Goal: Navigation & Orientation: Find specific page/section

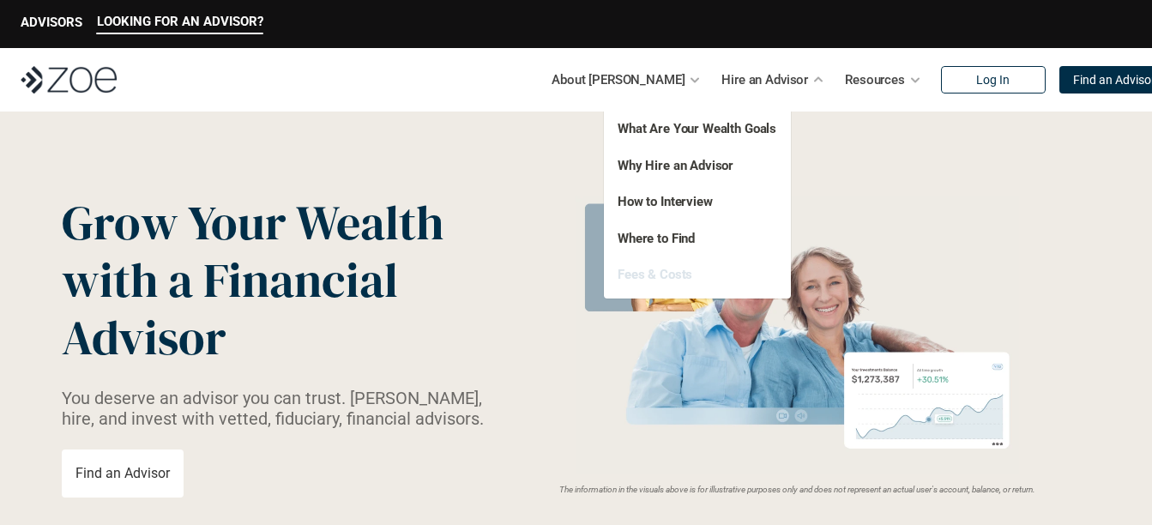
click at [662, 277] on link "Fees & Costs" at bounding box center [655, 274] width 75 height 15
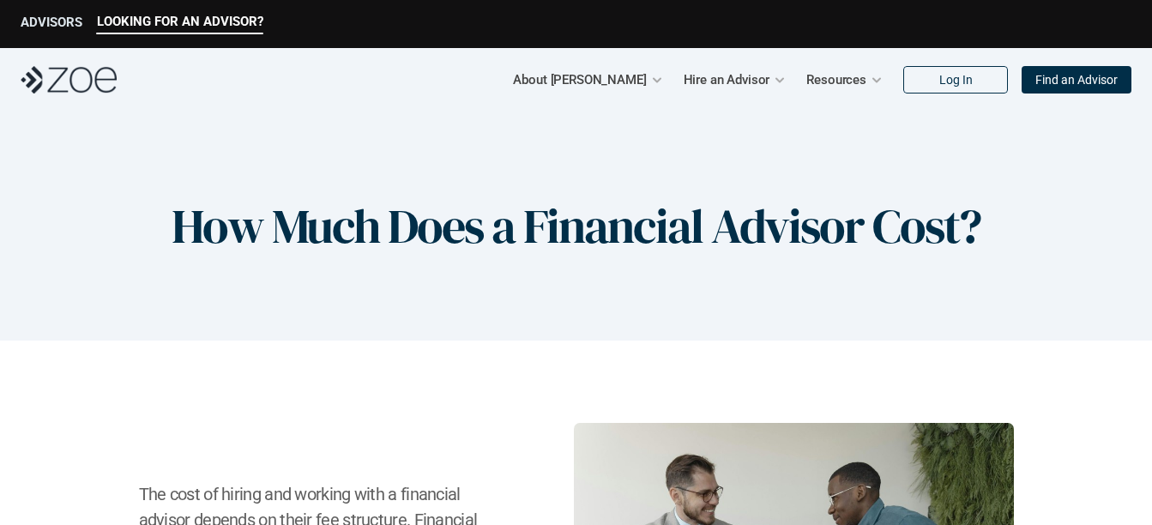
click at [61, 23] on p "ADVISORS" at bounding box center [52, 22] width 62 height 15
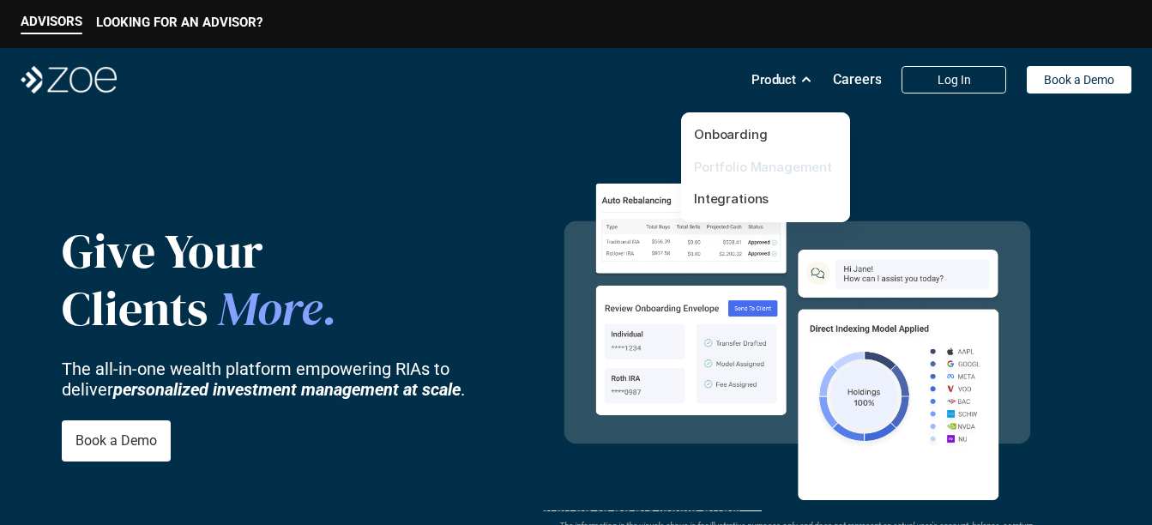
click at [745, 159] on link "Portfolio Management" at bounding box center [763, 167] width 138 height 16
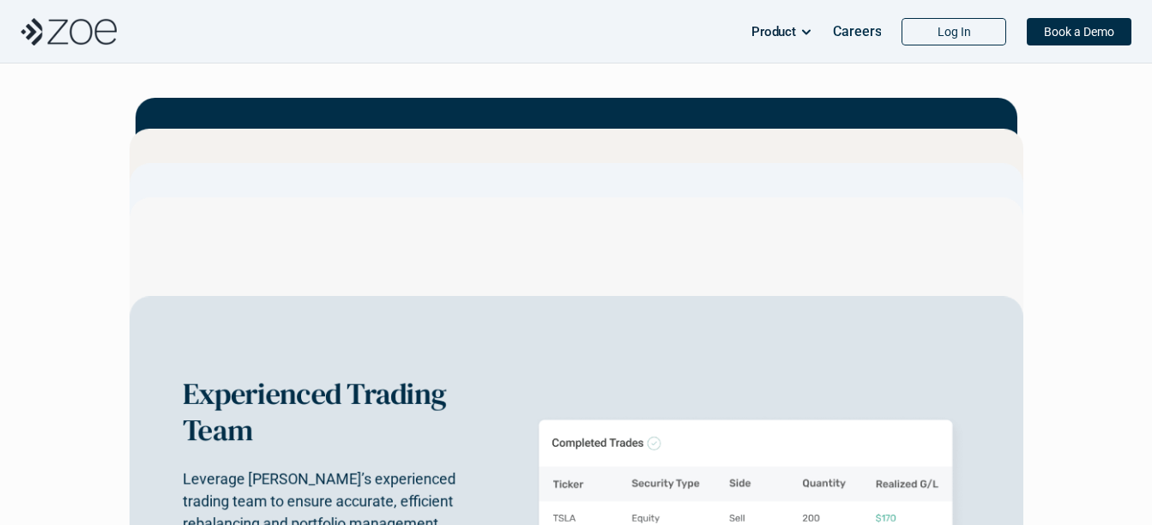
scroll to position [2741, 0]
click at [865, 33] on p "Careers" at bounding box center [857, 31] width 49 height 16
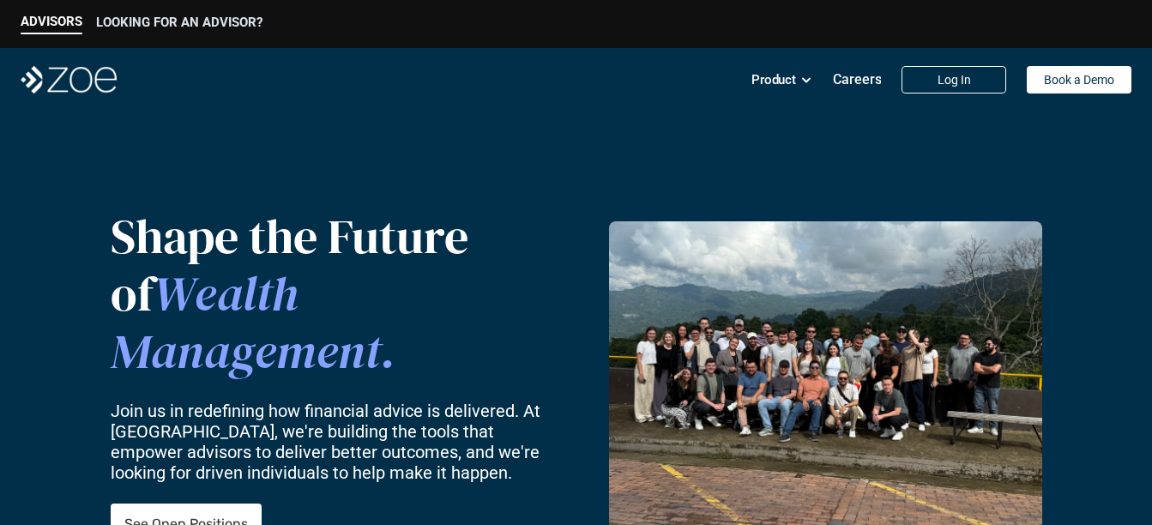
click at [214, 18] on p "LOOKING FOR AN ADVISOR?" at bounding box center [179, 22] width 166 height 15
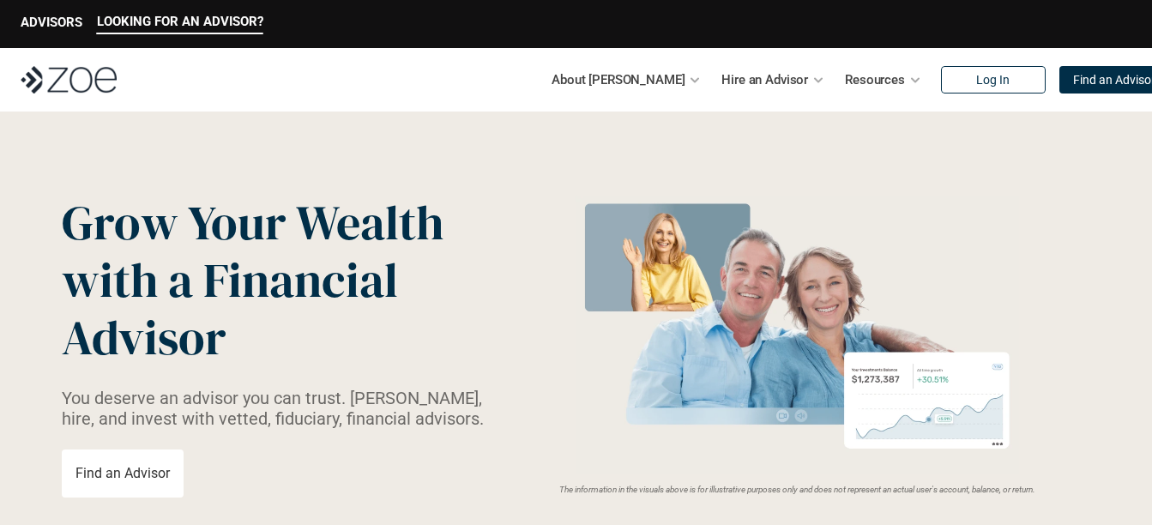
click at [1073, 79] on p "Find an Advisor" at bounding box center [1114, 80] width 82 height 15
